Goal: Communication & Community: Answer question/provide support

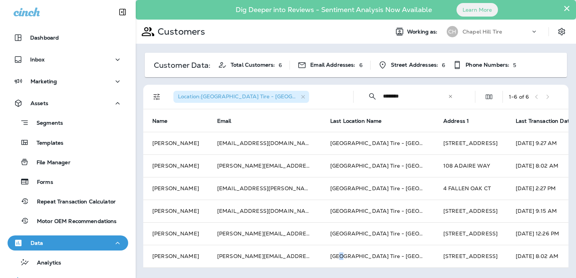
scroll to position [24, 0]
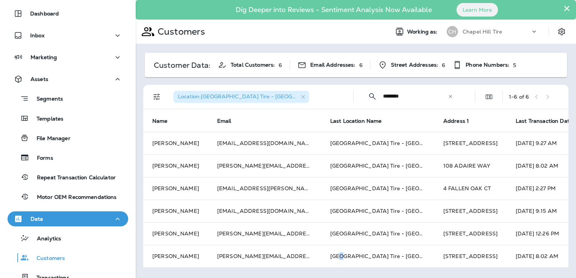
click at [448, 95] on icon at bounding box center [450, 96] width 5 height 5
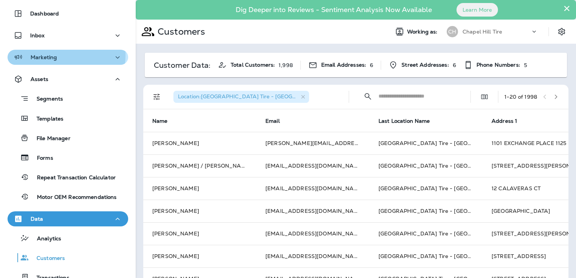
click at [51, 55] on p "Marketing" at bounding box center [44, 57] width 26 height 6
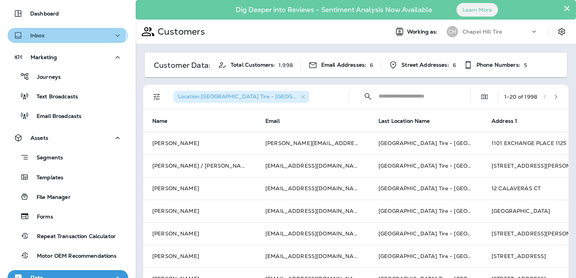
click at [46, 33] on div "Inbox" at bounding box center [68, 35] width 109 height 9
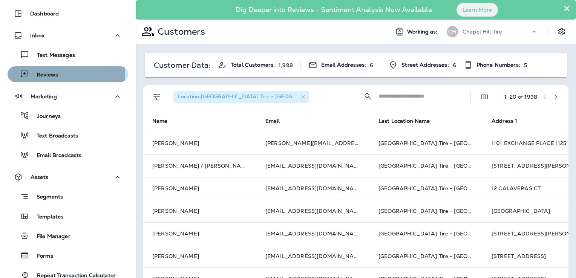
click at [36, 73] on p "Reviews" at bounding box center [43, 75] width 29 height 7
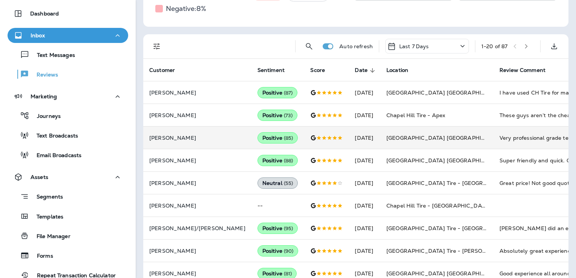
scroll to position [153, 0]
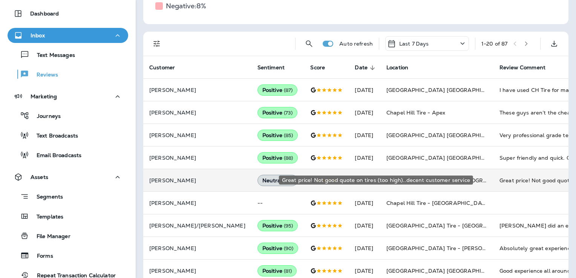
click at [500, 177] on div "Great price! Not good quote on tires (too high)..decent customer service" at bounding box center [550, 181] width 101 height 8
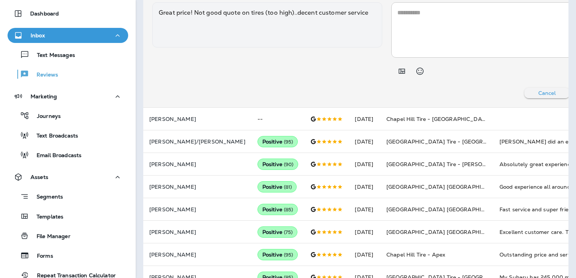
scroll to position [467, 0]
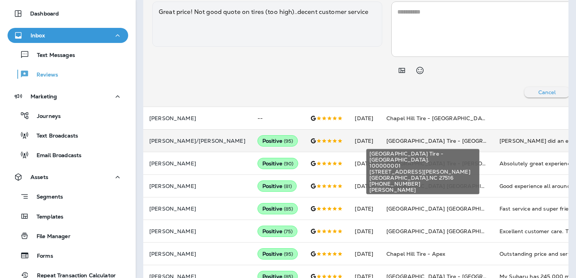
click at [397, 141] on span "[GEOGRAPHIC_DATA] Tire - [GEOGRAPHIC_DATA]." at bounding box center [454, 141] width 136 height 7
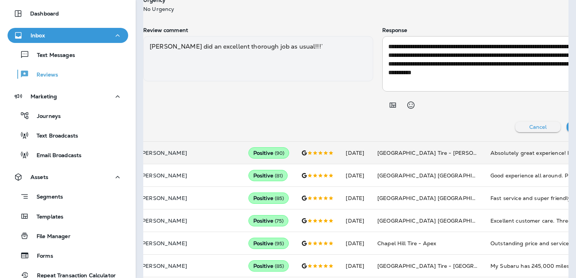
scroll to position [481, 0]
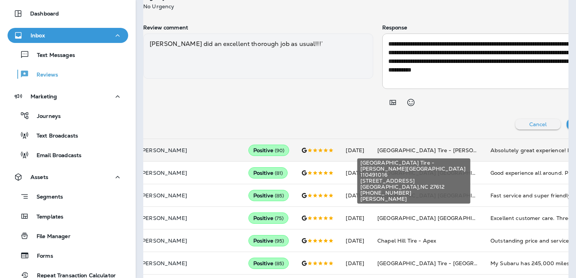
click at [377, 152] on span "[GEOGRAPHIC_DATA] Tire - [PERSON_NAME][GEOGRAPHIC_DATA]" at bounding box center [467, 150] width 181 height 7
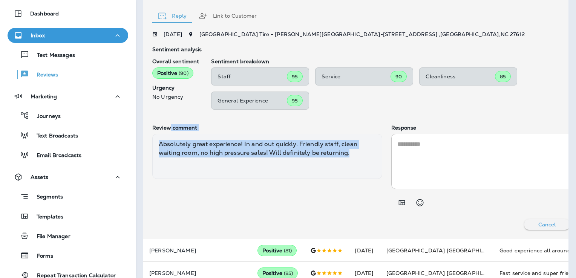
scroll to position [0, 0]
drag, startPoint x: 343, startPoint y: 152, endPoint x: 157, endPoint y: 139, distance: 185.9
click at [157, 139] on div "Absolutely great experience! In and out quickly. Friendly staff, clean waiting …" at bounding box center [267, 156] width 230 height 45
copy div "Absolutely great experience! In and out quickly. Friendly staff, clean waiting …"
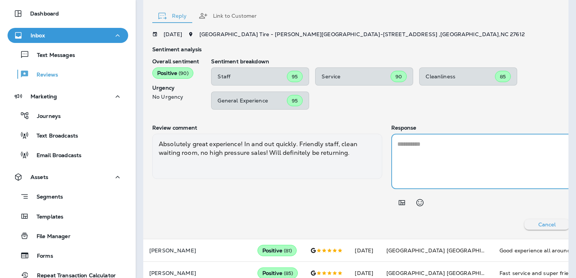
click at [397, 147] on textarea at bounding box center [506, 161] width 218 height 43
paste textarea "**********"
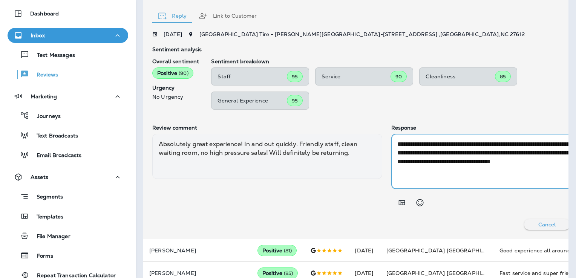
type textarea "**********"
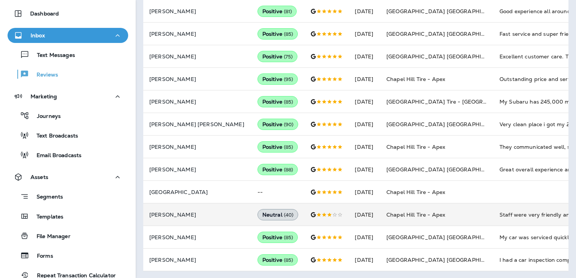
click at [458, 211] on td "Chapel Hill Tire - Apex" at bounding box center [436, 215] width 113 height 23
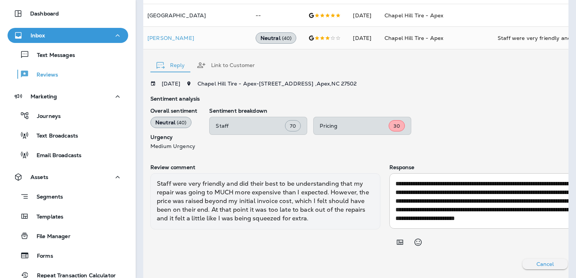
scroll to position [0, 2]
